Goal: Information Seeking & Learning: Learn about a topic

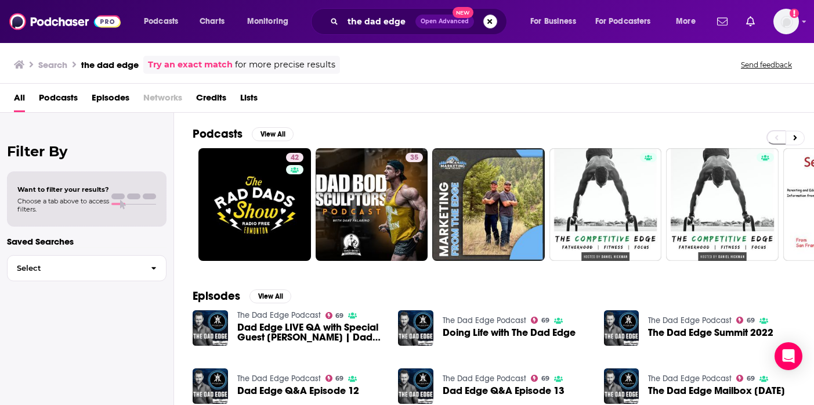
click at [486, 24] on button "Search podcasts, credits, & more..." at bounding box center [490, 22] width 14 height 14
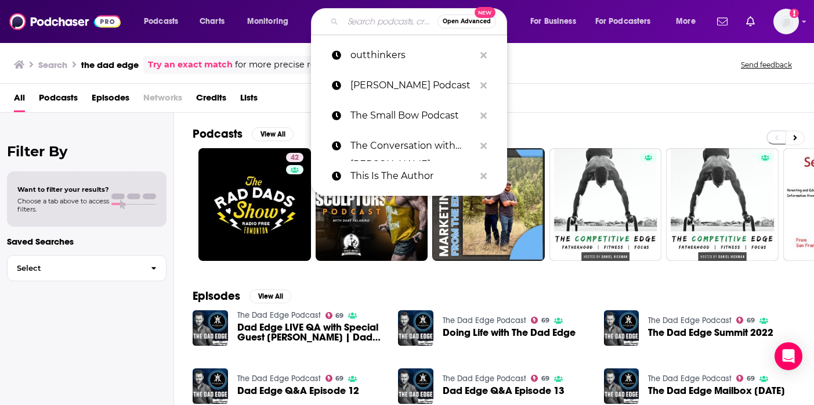
click at [391, 24] on input "Search podcasts, credits, & more..." at bounding box center [390, 21] width 95 height 19
type input "r"
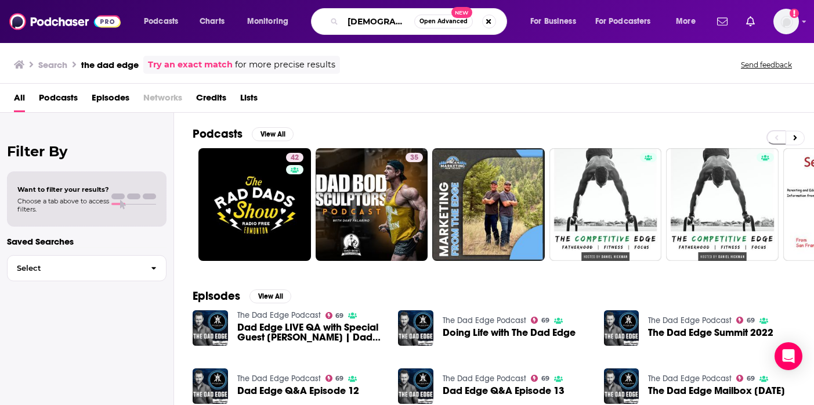
type input "[DEMOGRAPHIC_DATA] boys"
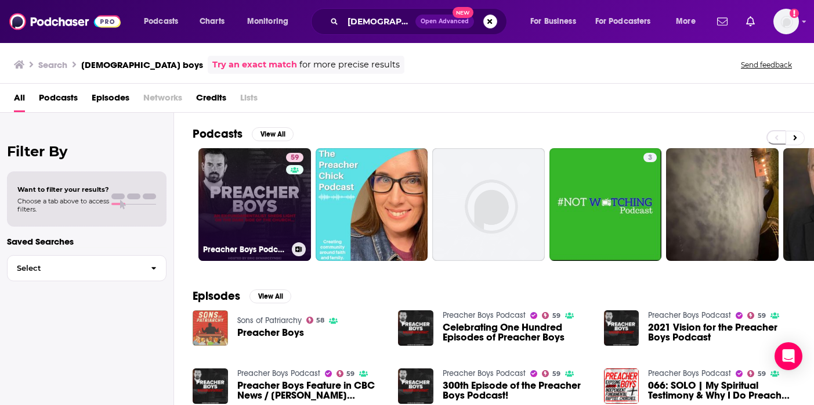
click at [252, 239] on link "59 Preacher Boys Podcast" at bounding box center [255, 204] width 113 height 113
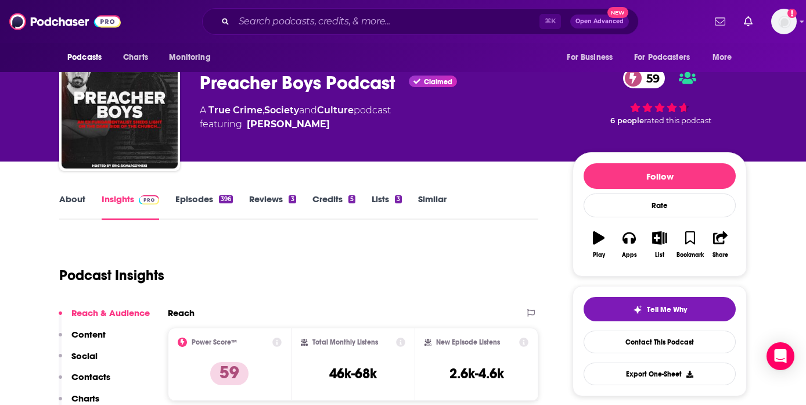
scroll to position [40, 0]
